Goal: Ask a question: Seek information or help from site administrators or community

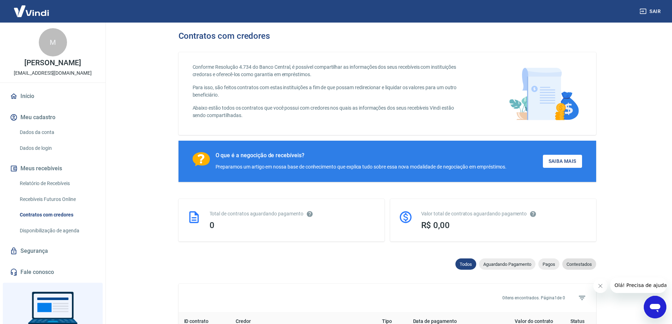
click at [582, 267] on span "Contestados" at bounding box center [579, 264] width 34 height 5
select select "rejected"
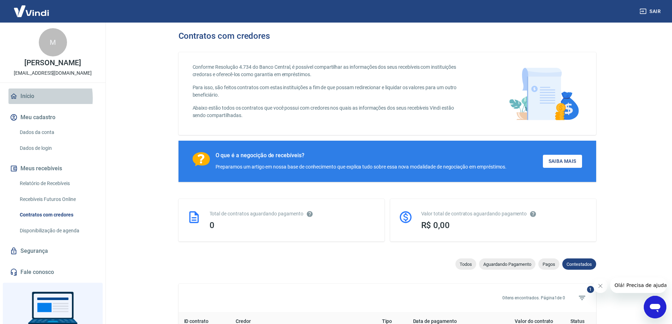
click at [27, 98] on link "Início" at bounding box center [52, 96] width 88 height 16
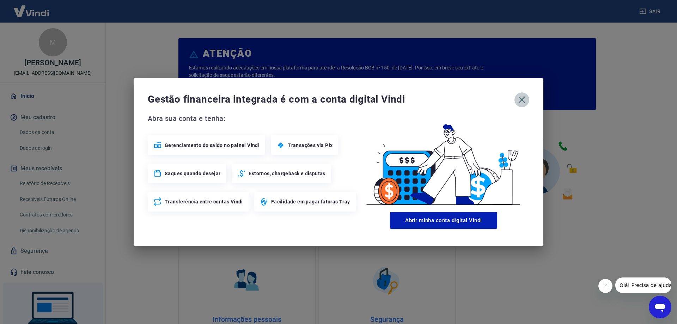
click at [523, 98] on icon "button" at bounding box center [521, 99] width 11 height 11
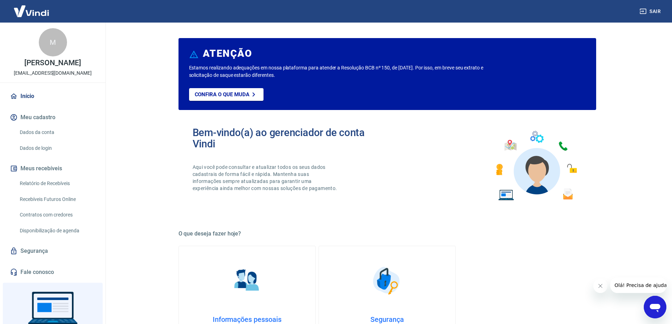
click at [30, 134] on link "Dados da conta" at bounding box center [57, 132] width 80 height 14
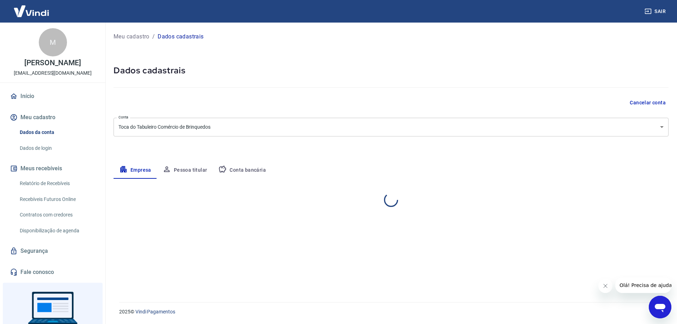
select select "DF"
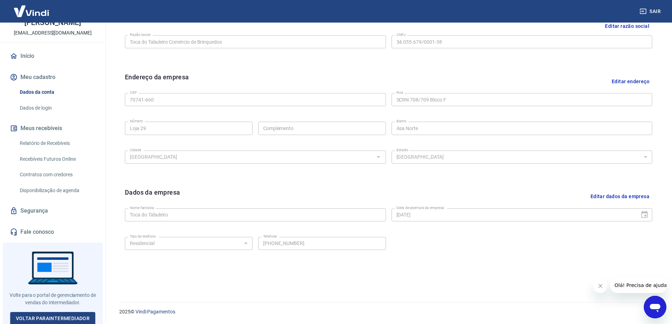
scroll to position [41, 0]
click at [32, 315] on link "Voltar para Intermediador" at bounding box center [52, 317] width 85 height 13
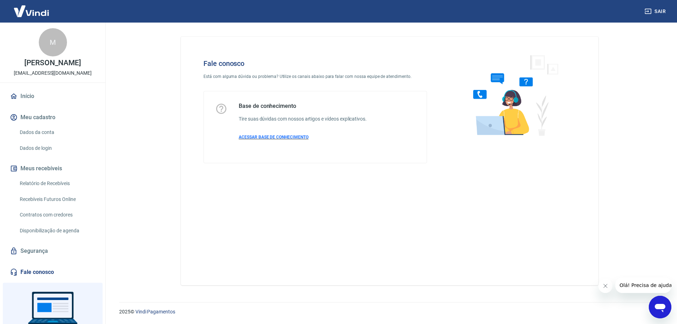
click at [271, 136] on span "ACESSAR BASE DE CONHECIMENTO" at bounding box center [274, 137] width 70 height 5
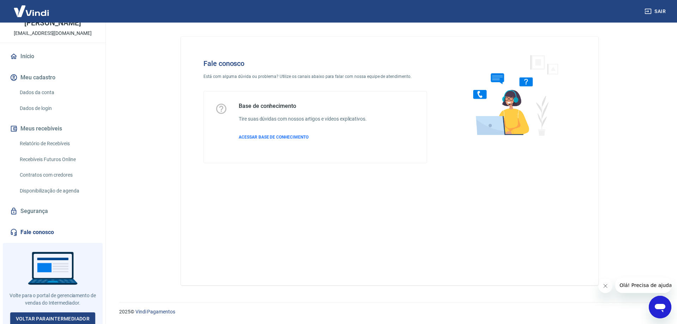
scroll to position [41, 0]
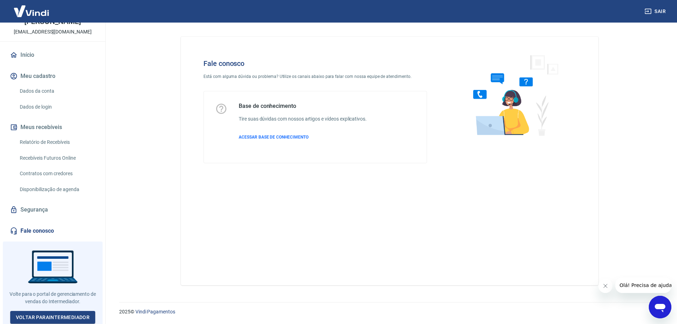
click at [17, 233] on icon at bounding box center [14, 231] width 8 height 8
click at [634, 283] on span "Olá! Precisa de ajuda?" at bounding box center [646, 285] width 55 height 6
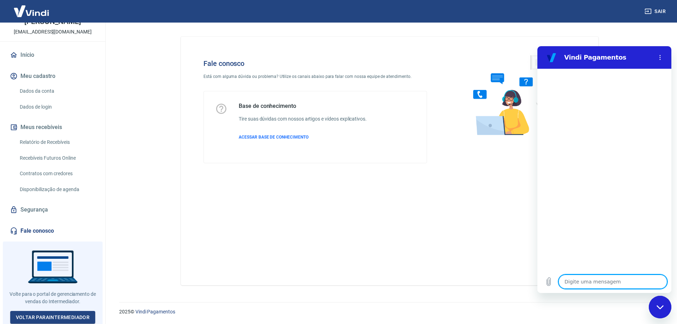
type textarea "B"
type textarea "x"
type textarea "Bo"
type textarea "x"
type textarea "Bom"
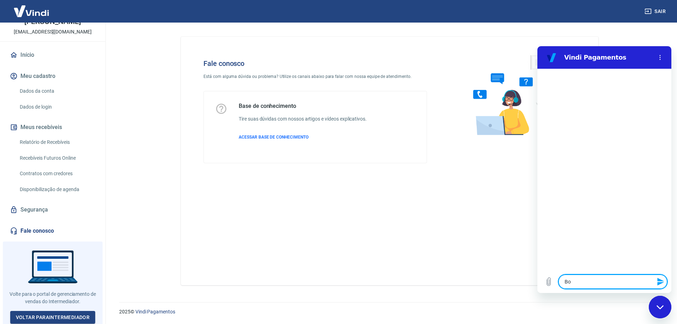
type textarea "x"
type textarea "Bom"
type textarea "x"
type textarea "Bom D"
type textarea "x"
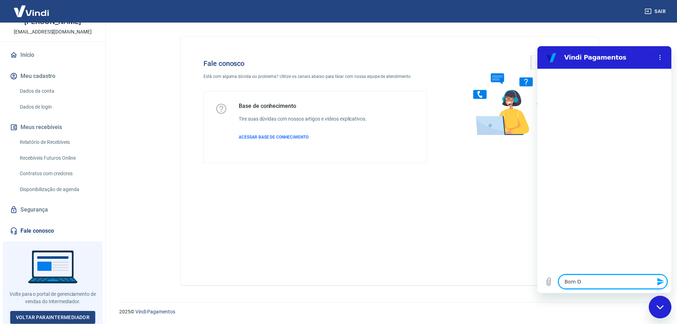
type textarea "Bom Di"
type textarea "x"
type textarea "Bom Dia"
type textarea "x"
type textarea "Bom Dia."
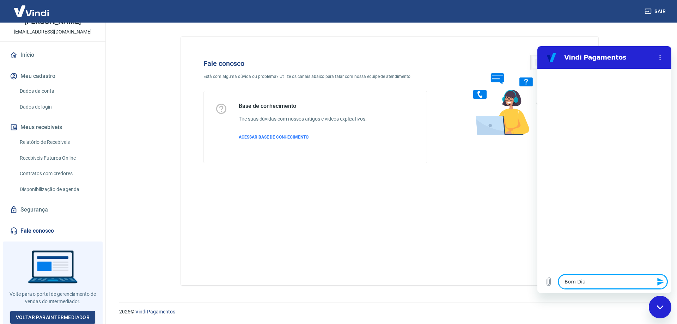
type textarea "x"
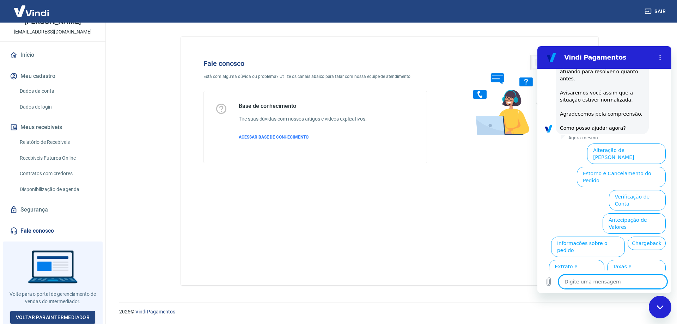
scroll to position [94, 0]
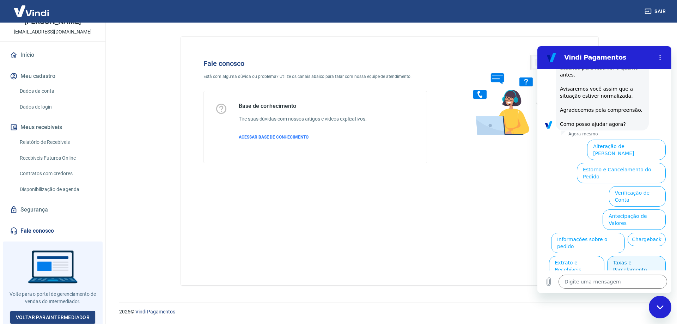
click at [623, 256] on button "Taxas e Parcelamento" at bounding box center [636, 266] width 59 height 20
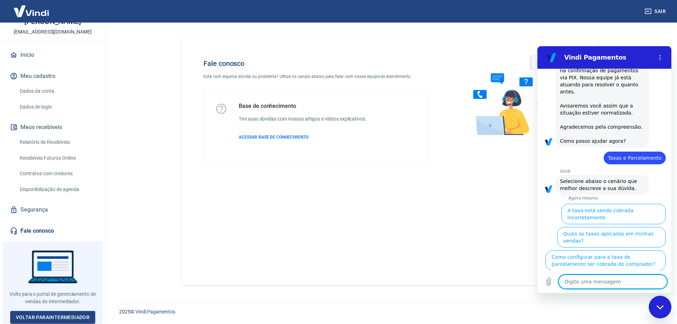
scroll to position [91, 0]
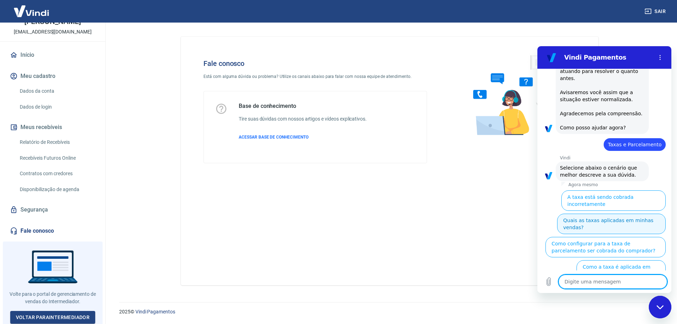
click at [607, 214] on button "Quais as taxas aplicadas em minhas vendas?" at bounding box center [611, 224] width 109 height 20
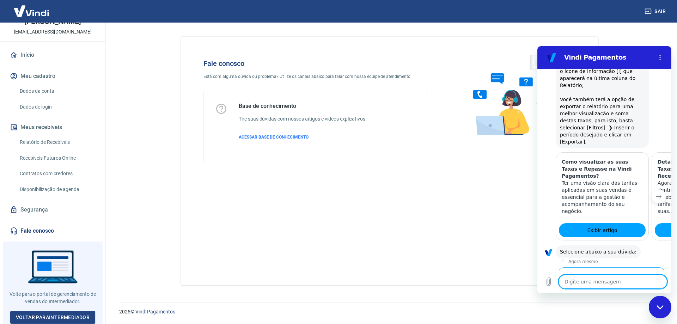
scroll to position [427, 0]
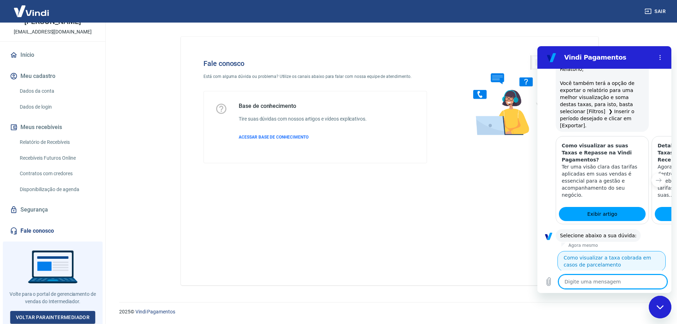
click at [602, 298] on button "Como visualizar o total de taxas cobradas em minhas vendas" at bounding box center [610, 308] width 111 height 20
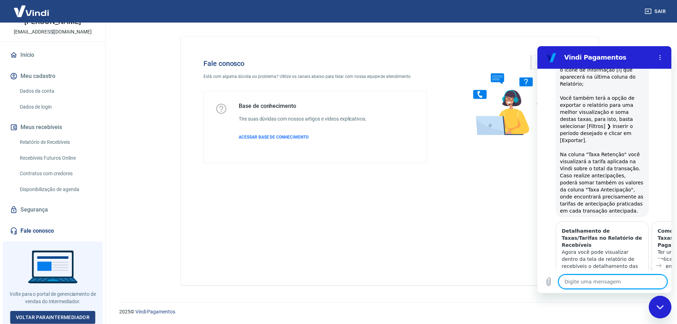
scroll to position [735, 0]
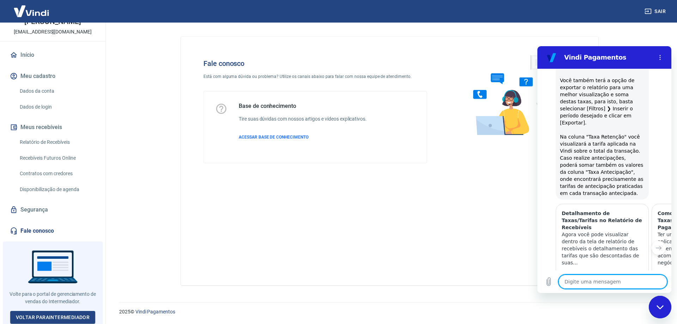
click at [621, 319] on button "Sim" at bounding box center [631, 325] width 20 height 13
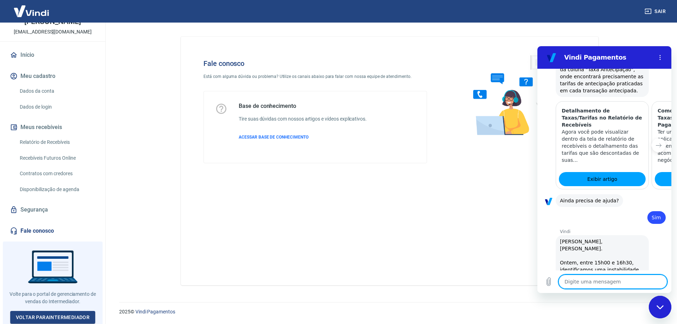
type textarea "x"
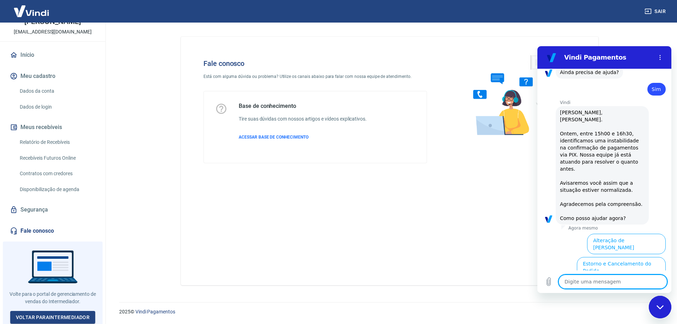
scroll to position [997, 0]
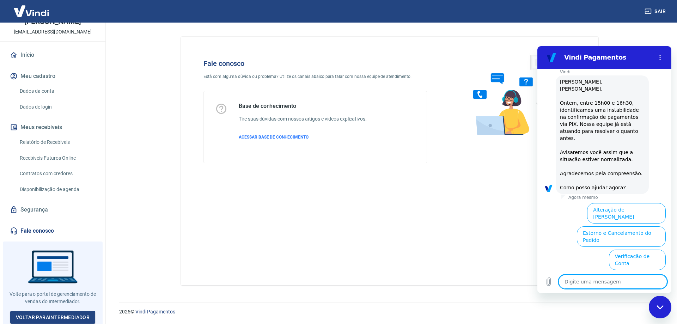
type textarea "F"
type textarea "x"
type textarea "Fa"
type textarea "x"
type textarea "Fal"
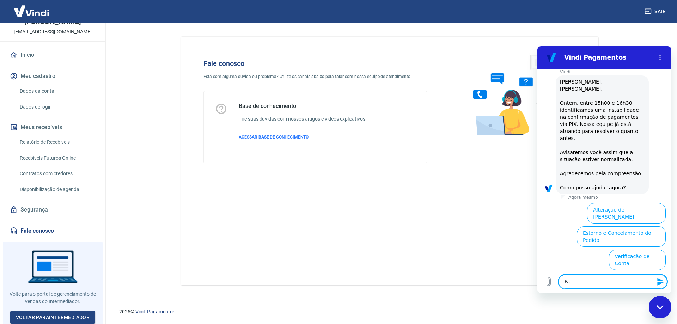
type textarea "x"
type textarea "Fala"
type textarea "x"
type textarea "Falar"
type textarea "x"
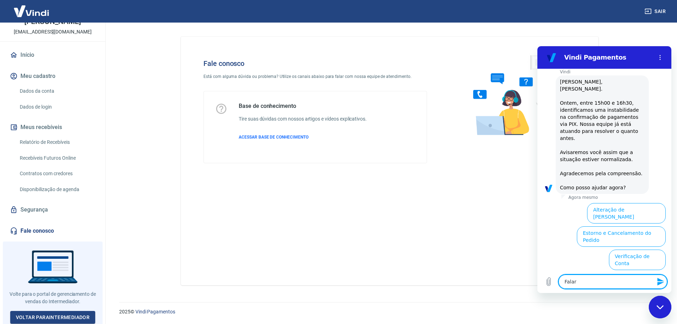
type textarea "Falar"
type textarea "x"
type textarea "Falar c"
type textarea "x"
type textarea "Falar co"
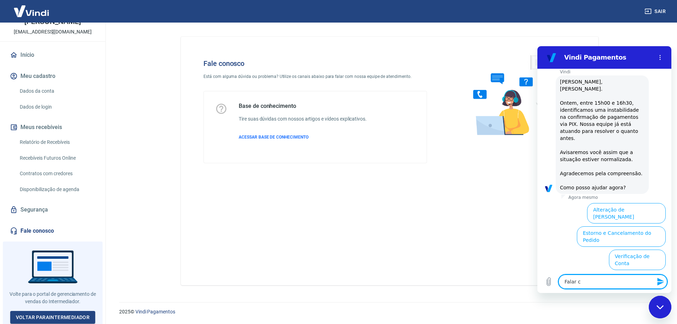
type textarea "x"
type textarea "Falar com"
type textarea "x"
type textarea "Falar com"
type textarea "x"
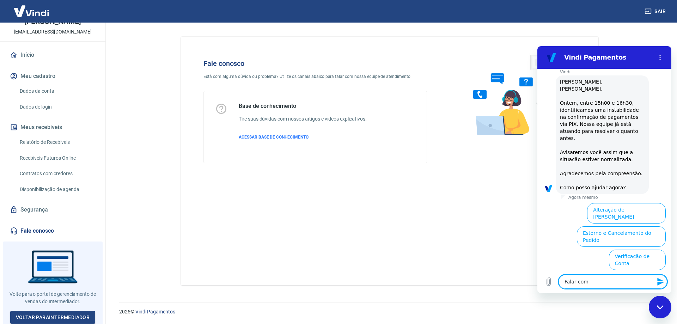
type textarea "Falar com p"
type textarea "x"
type textarea "Falar com pe"
type textarea "x"
type textarea "Falar com pes"
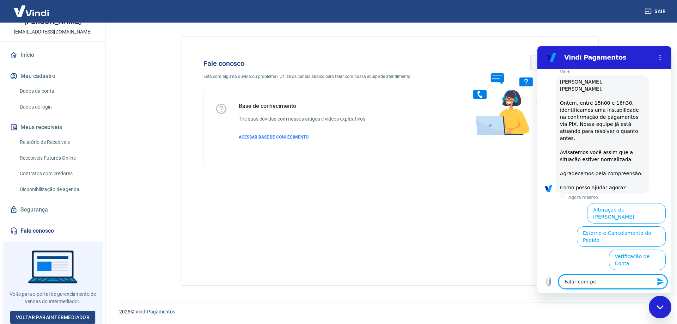
type textarea "x"
type textarea "Falar com pess"
type textarea "x"
type textarea "Falar com pesso"
type textarea "x"
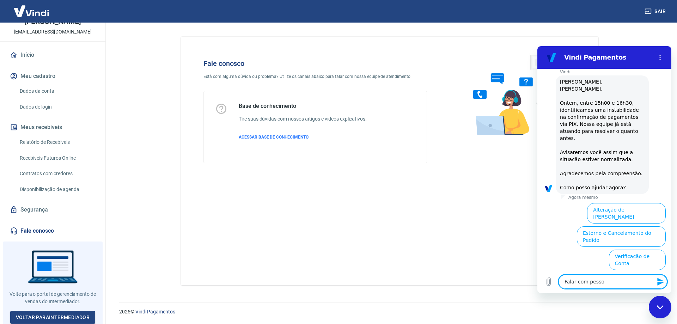
type textarea "Falar com pessoa"
type textarea "x"
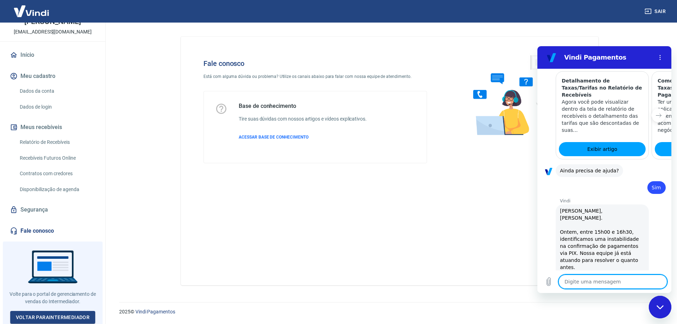
type textarea "x"
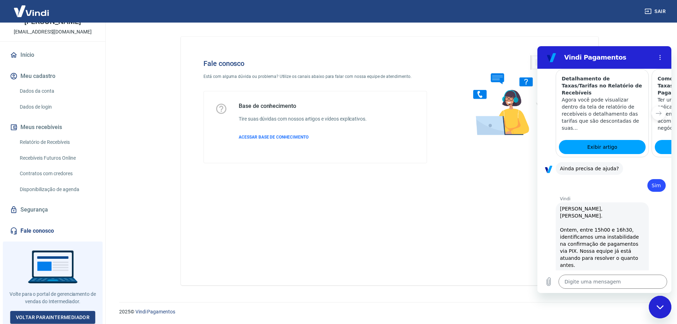
scroll to position [905, 0]
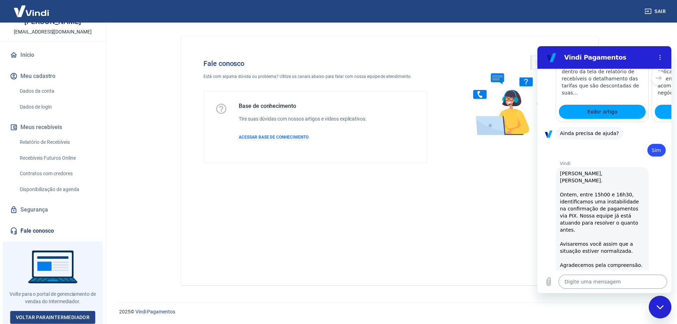
click at [625, 279] on textarea at bounding box center [612, 282] width 109 height 14
type textarea "P"
type textarea "x"
type textarea "Pe"
type textarea "x"
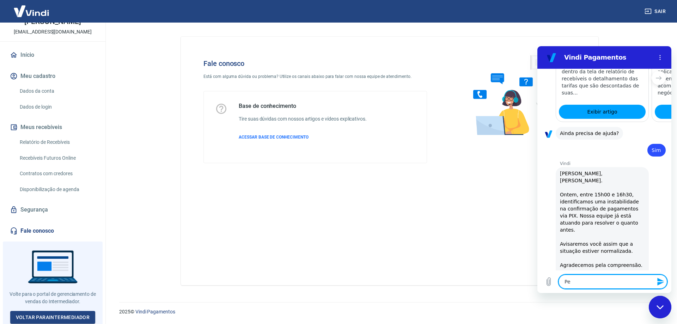
type textarea "Pes"
type textarea "x"
type textarea "Pess"
type textarea "x"
type textarea "Pesso"
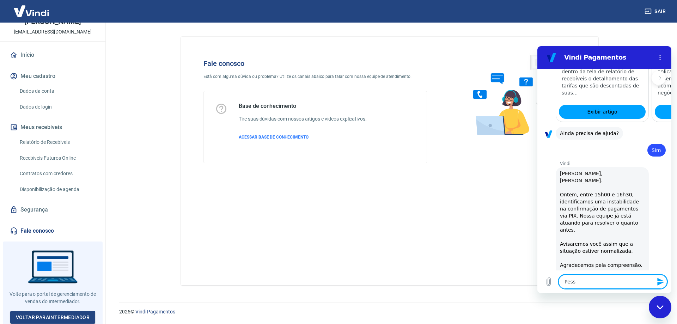
type textarea "x"
type textarea "Pessoa"
type textarea "x"
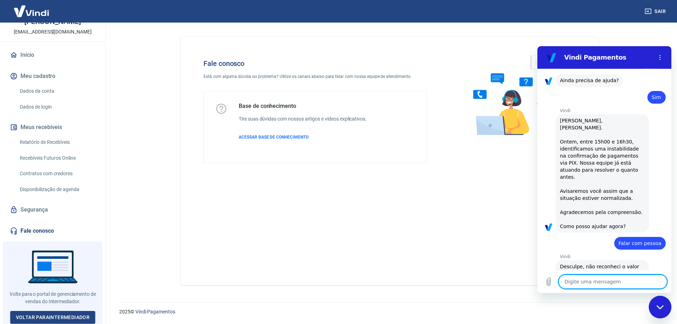
scroll to position [959, 0]
type textarea "x"
